Goal: Task Accomplishment & Management: Complete application form

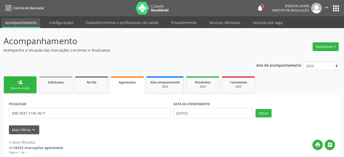
click at [337, 8] on button "apps" at bounding box center [336, 8] width 9 height 9
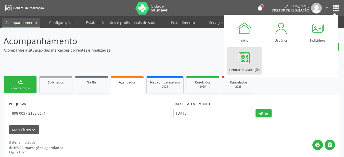
click at [256, 60] on link "Central de Marcação" at bounding box center [244, 60] width 35 height 27
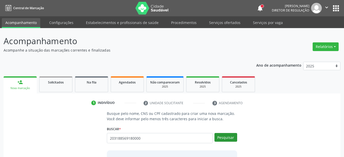
type input "203188569180000"
click at [229, 137] on button "Pesquisar" at bounding box center [226, 137] width 23 height 9
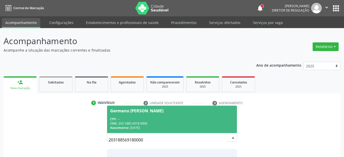
click at [162, 118] on div "CPF: --" at bounding box center [172, 119] width 124 height 4
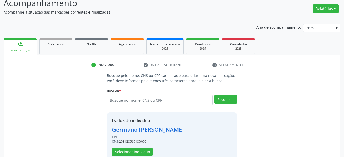
scroll to position [49, 0]
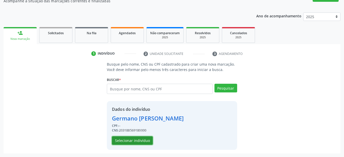
drag, startPoint x: 130, startPoint y: 140, endPoint x: 125, endPoint y: 145, distance: 7.4
click at [129, 142] on button "Selecionar indivíduo" at bounding box center [132, 140] width 41 height 9
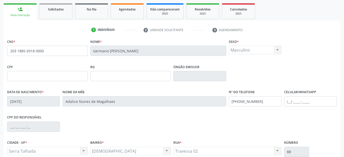
scroll to position [101, 0]
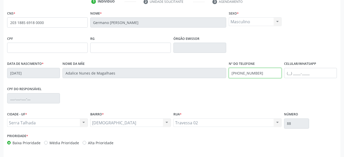
drag, startPoint x: 275, startPoint y: 75, endPoint x: 147, endPoint y: 89, distance: 128.9
click at [229, 78] on input "[PHONE_NUMBER]" at bounding box center [255, 73] width 53 height 10
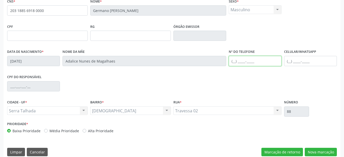
scroll to position [120, 0]
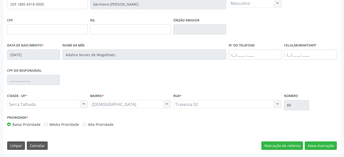
click at [322, 150] on div "CNS * 203 1885 6918 0000 Nome * [PERSON_NAME] * Masculino Masculino Feminino Ne…" at bounding box center [172, 72] width 337 height 162
click at [322, 147] on button "Nova marcação" at bounding box center [321, 145] width 32 height 9
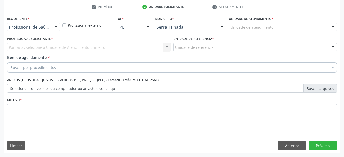
scroll to position [100, 0]
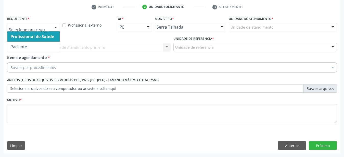
drag, startPoint x: 33, startPoint y: 22, endPoint x: 32, endPoint y: 27, distance: 5.1
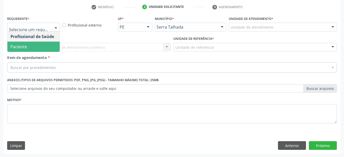
click at [22, 46] on span "Paciente" at bounding box center [33, 47] width 52 height 10
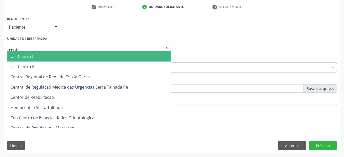
type input "centro"
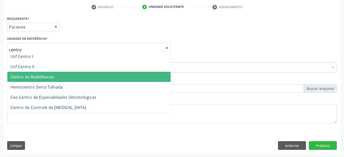
click at [27, 74] on span "Centro de Reabilitacao" at bounding box center [32, 77] width 44 height 6
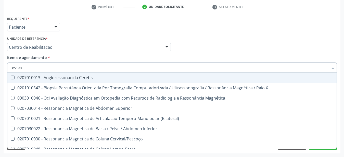
type input "ressona"
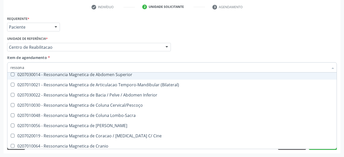
scroll to position [34, 0]
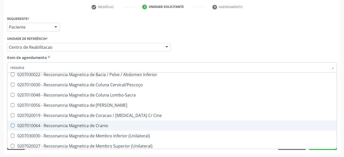
click at [117, 124] on div "0207010064 - Ressonancia Magnetica de Cranio" at bounding box center [171, 126] width 323 height 4
checkbox Cranio "true"
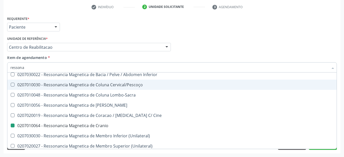
click at [204, 40] on div "Profissional Solicitante Por favor, selecione a Unidade de Atendimento primeiro…" at bounding box center [172, 45] width 333 height 20
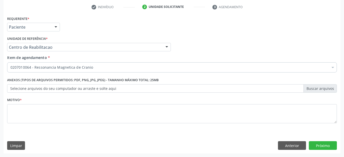
scroll to position [0, 0]
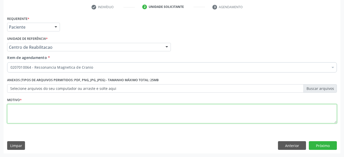
drag, startPoint x: 80, startPoint y: 113, endPoint x: 83, endPoint y: 114, distance: 2.9
click at [82, 114] on textarea at bounding box center [172, 113] width 330 height 19
type textarea "...."
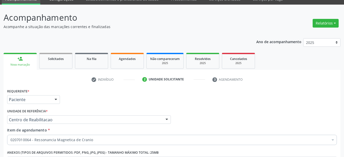
scroll to position [22, 0]
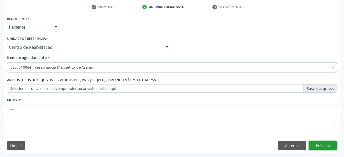
click at [327, 144] on button "Próximo" at bounding box center [323, 145] width 28 height 9
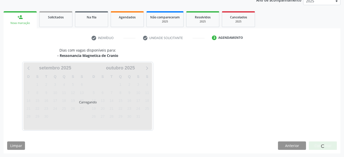
scroll to position [65, 0]
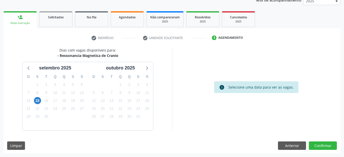
click at [34, 99] on div "15" at bounding box center [37, 101] width 7 height 8
click at [36, 101] on span "15" at bounding box center [37, 100] width 7 height 7
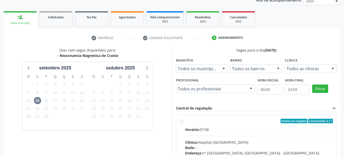
click at [185, 121] on label "Ordem de chegada Consumidos: 0 / 1 Horário: 07:00 Clínica: Hospital [GEOGRAPHIC…" at bounding box center [259, 158] width 148 height 78
click at [181, 121] on input "Ordem de chegada Consumidos: 0 / 1 Horário: 07:00 Clínica: Hospital [GEOGRAPHIC…" at bounding box center [182, 121] width 4 height 5
radio input "true"
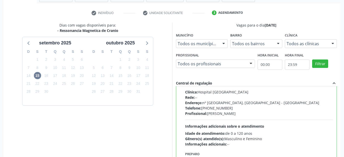
scroll to position [143, 0]
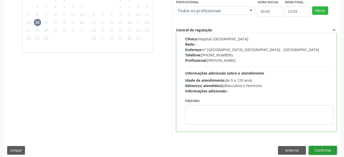
click at [329, 148] on button "Confirmar" at bounding box center [323, 150] width 28 height 9
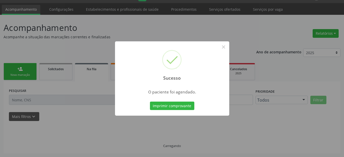
scroll to position [13, 0]
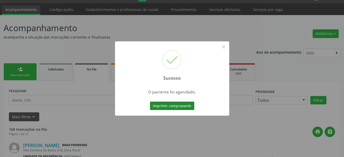
click at [170, 105] on button "Imprimir comprovante" at bounding box center [172, 106] width 44 height 9
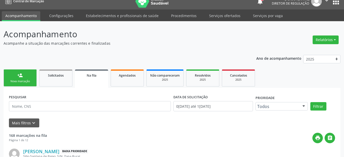
scroll to position [0, 0]
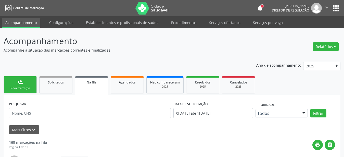
click at [327, 8] on icon "" at bounding box center [327, 8] width 6 height 6
click at [303, 33] on link "Sair" at bounding box center [313, 31] width 35 height 7
